Goal: Find contact information: Find contact information

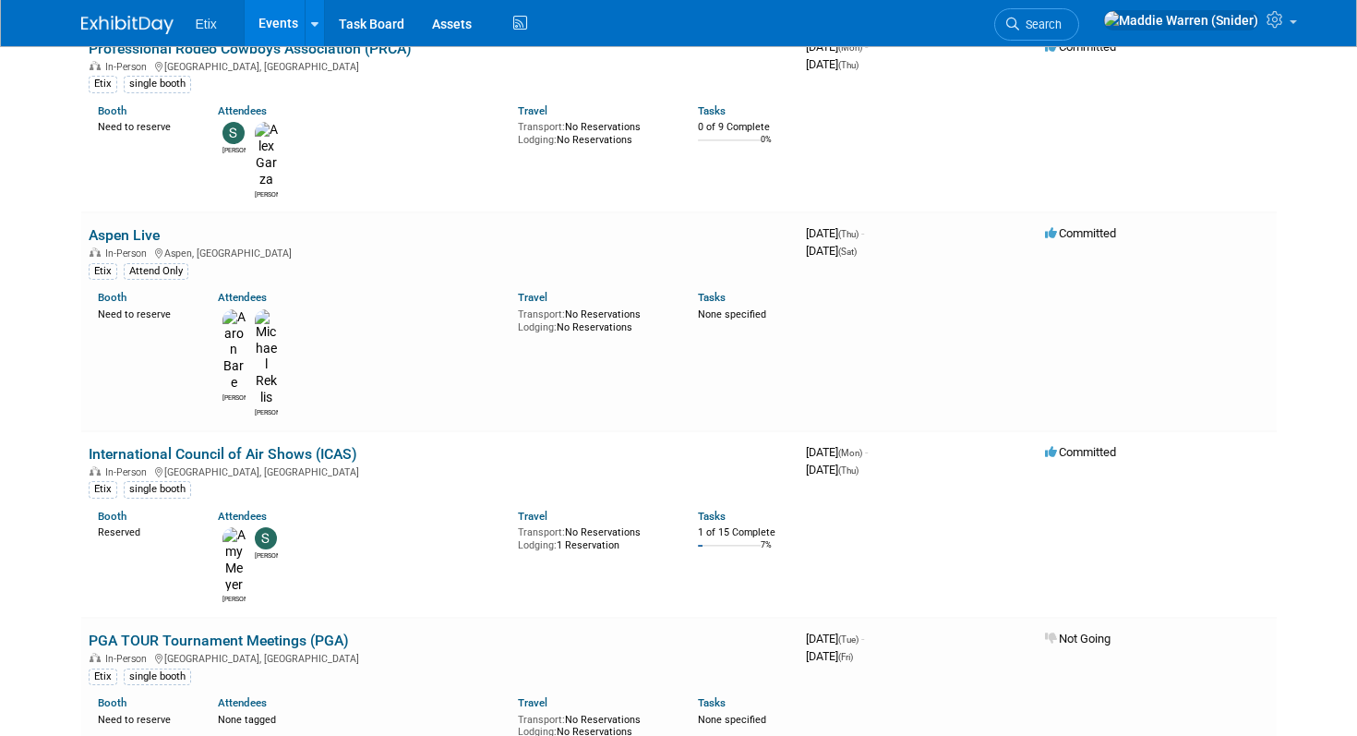
scroll to position [4559, 0]
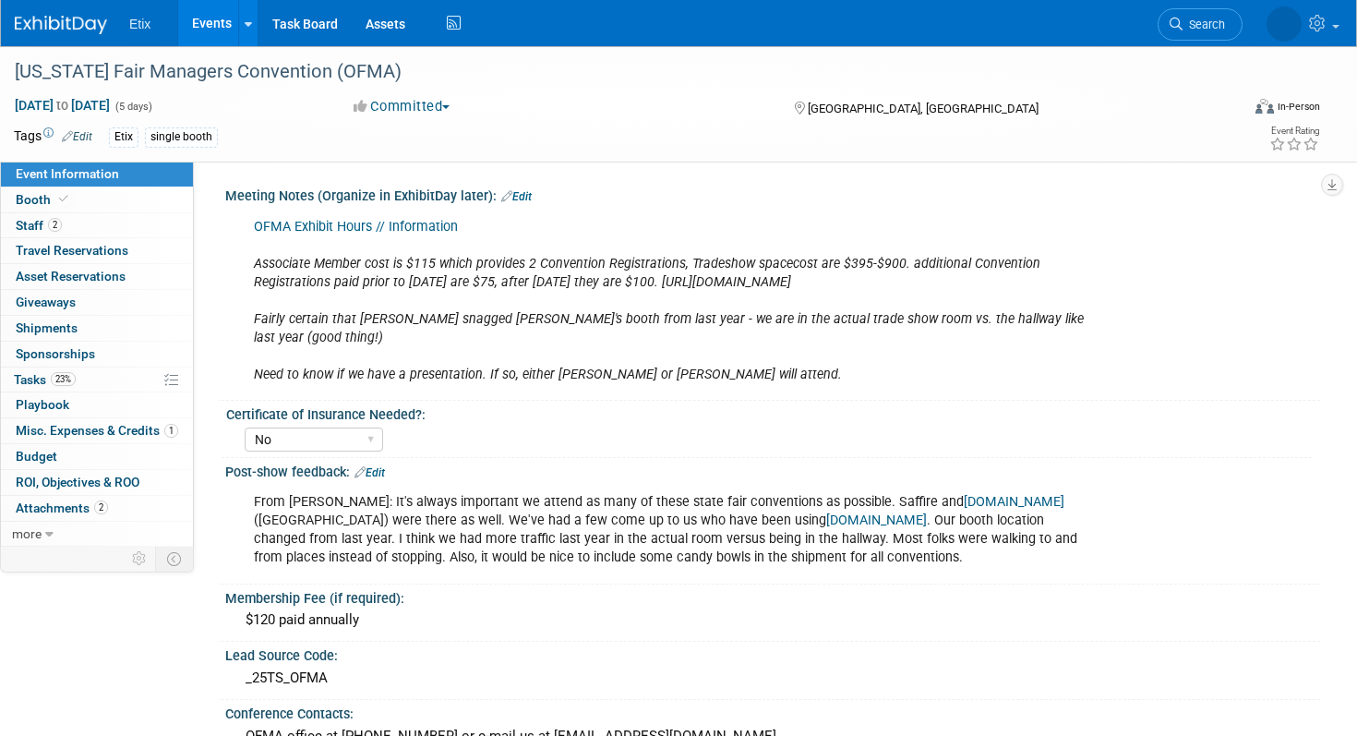
select select "No"
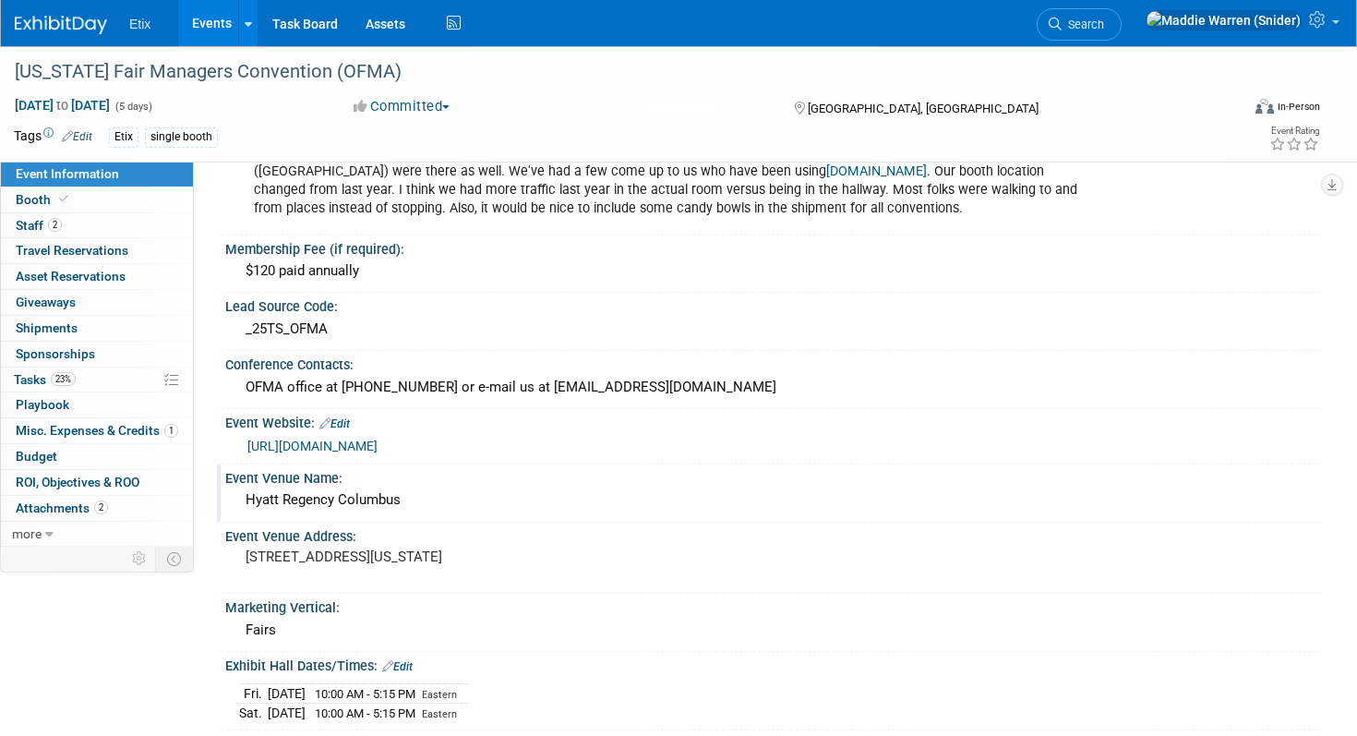
scroll to position [357, 0]
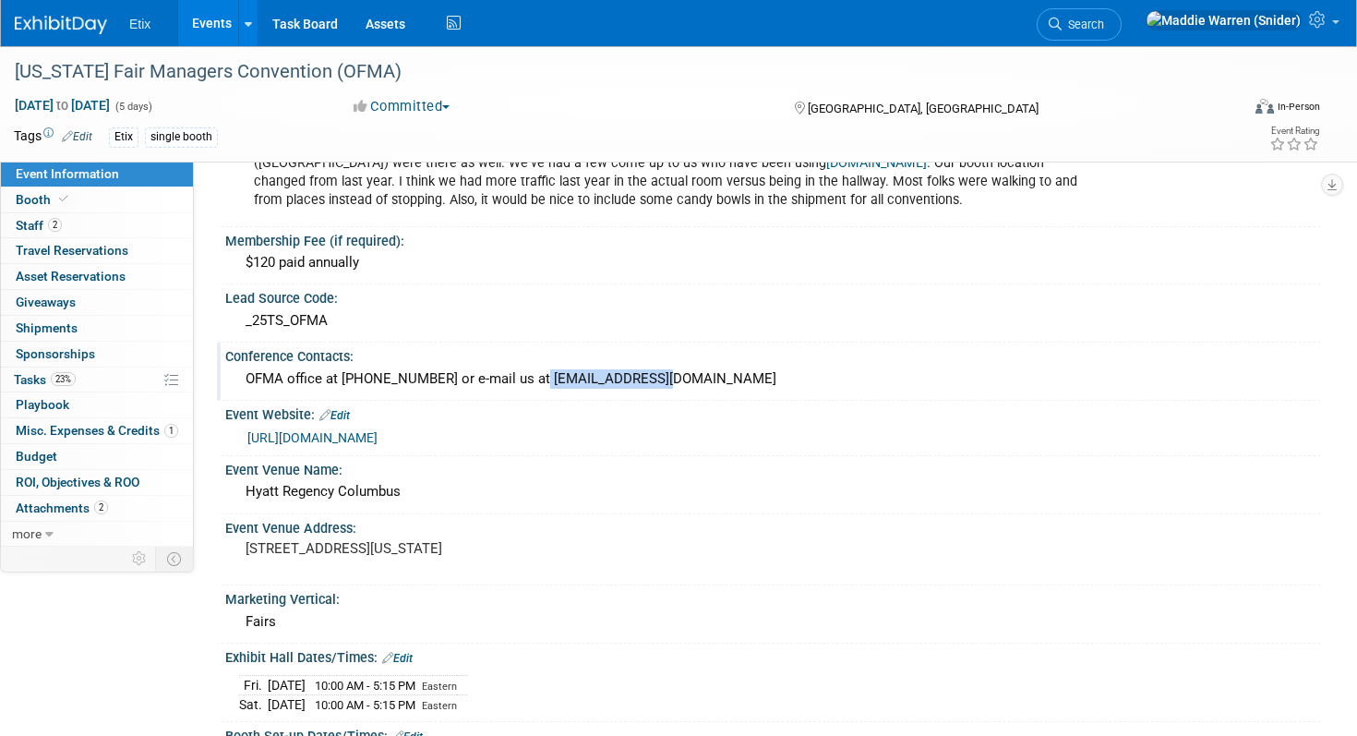
drag, startPoint x: 638, startPoint y: 363, endPoint x: 520, endPoint y: 355, distance: 118.4
click at [520, 365] on div "OFMA office at [PHONE_NUMBER] or e-mail us at [EMAIL_ADDRESS][DOMAIN_NAME]" at bounding box center [772, 379] width 1067 height 29
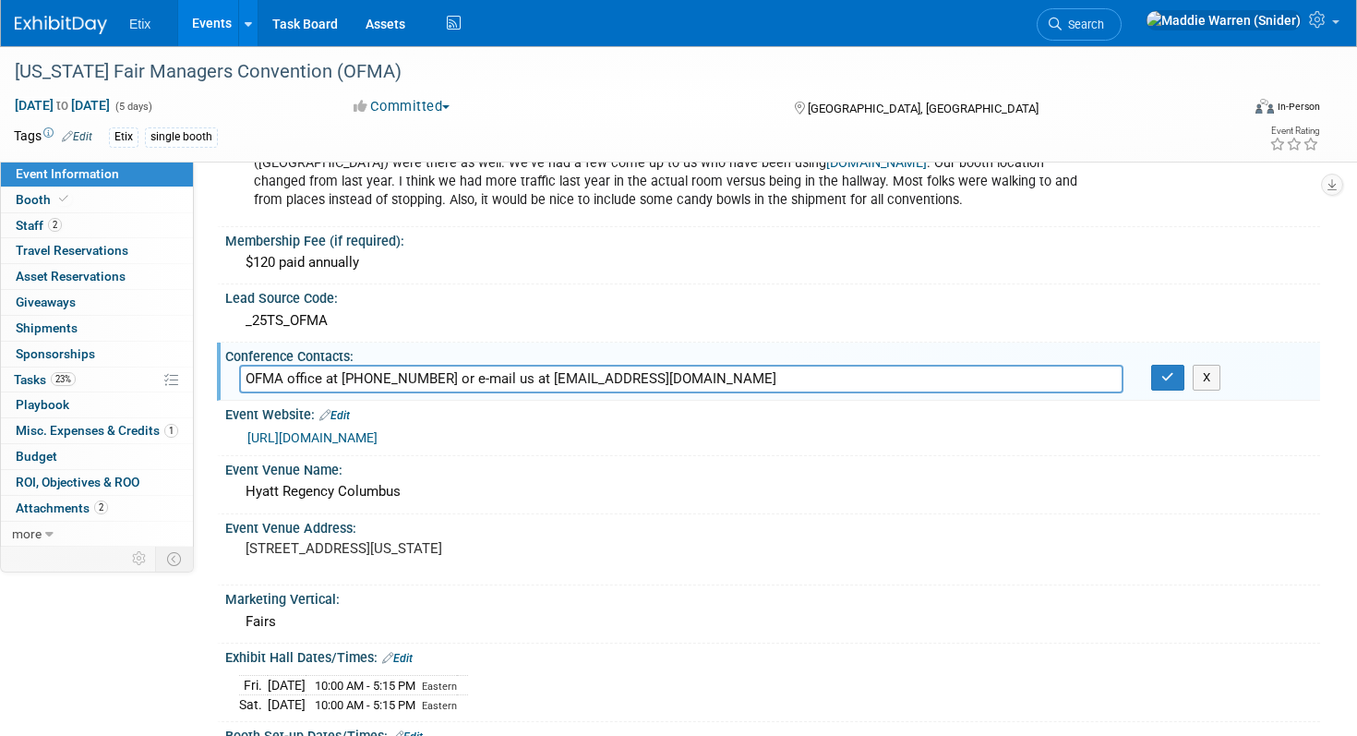
drag, startPoint x: 643, startPoint y: 364, endPoint x: 522, endPoint y: 364, distance: 120.9
click at [522, 365] on input "OFMA office at [PHONE_NUMBER] or e-mail us at [EMAIL_ADDRESS][DOMAIN_NAME]" at bounding box center [681, 379] width 884 height 29
type input "OFMA office at [PHONE_NUMBER] or e-mail us at [EMAIL_ADDRESS][DOMAIN_NAME]"
click at [1154, 365] on button "button" at bounding box center [1167, 378] width 33 height 26
